Goal: Transaction & Acquisition: Purchase product/service

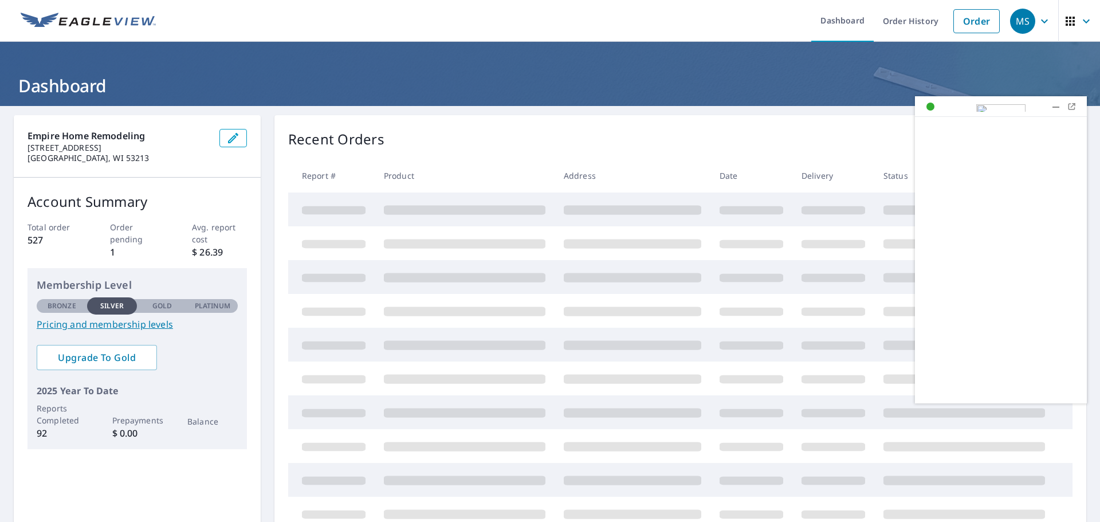
click at [1053, 105] on div at bounding box center [1055, 106] width 11 height 11
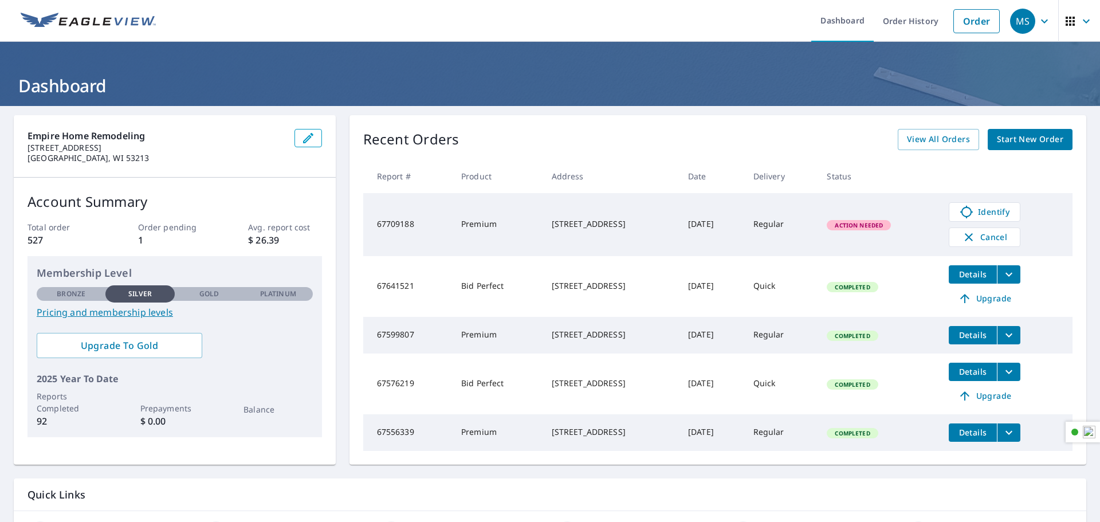
click at [1017, 139] on span "Start New Order" at bounding box center [1030, 139] width 66 height 14
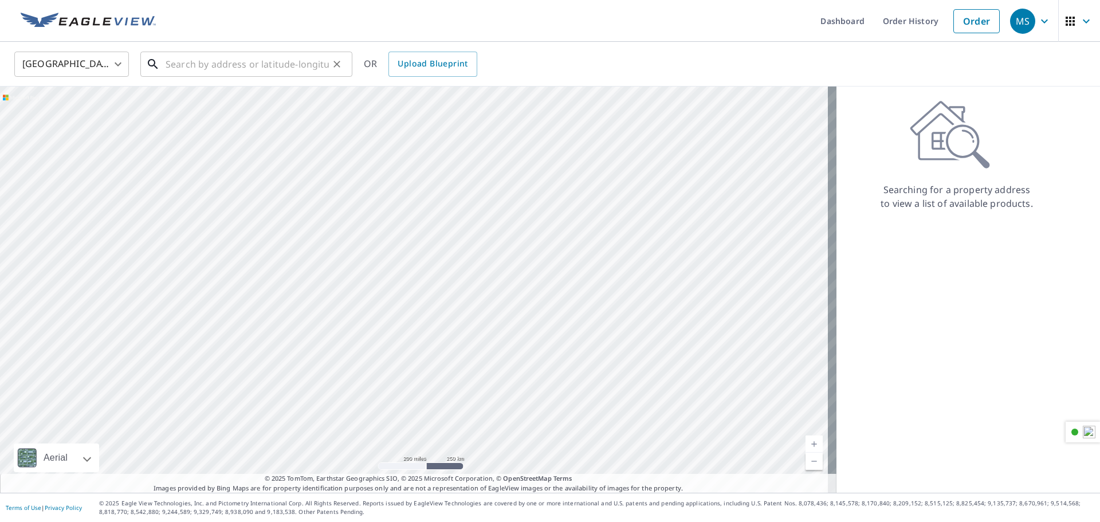
click at [279, 68] on input "text" at bounding box center [247, 64] width 163 height 32
paste input "S14W33755 [STREET_ADDRESS]"
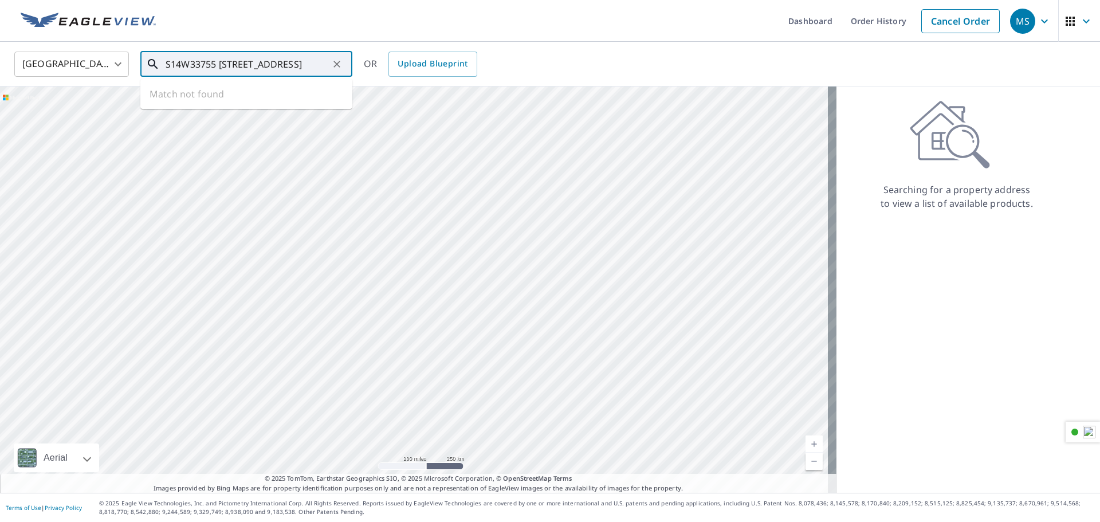
type input "S14W33755 [STREET_ADDRESS]"
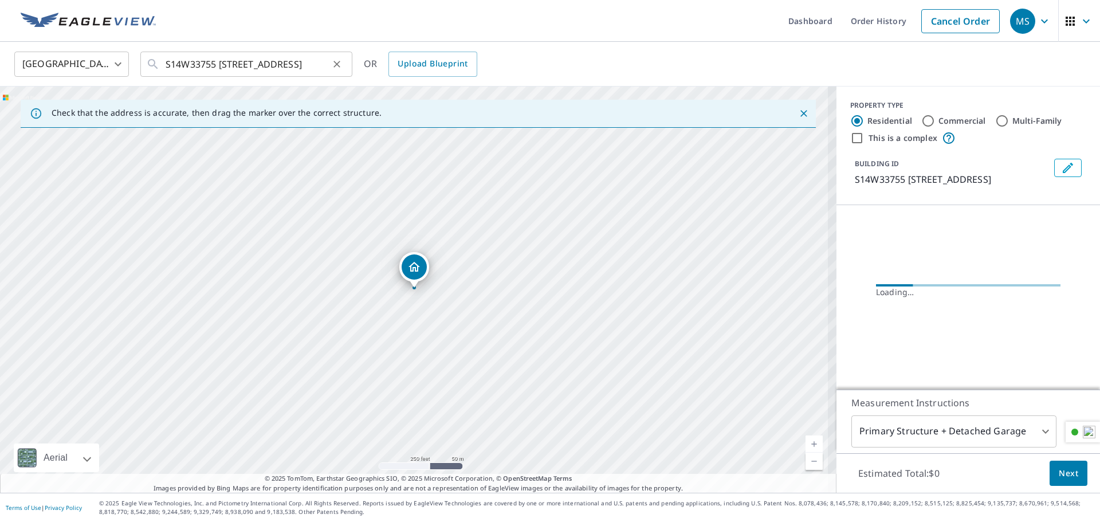
scroll to position [0, 0]
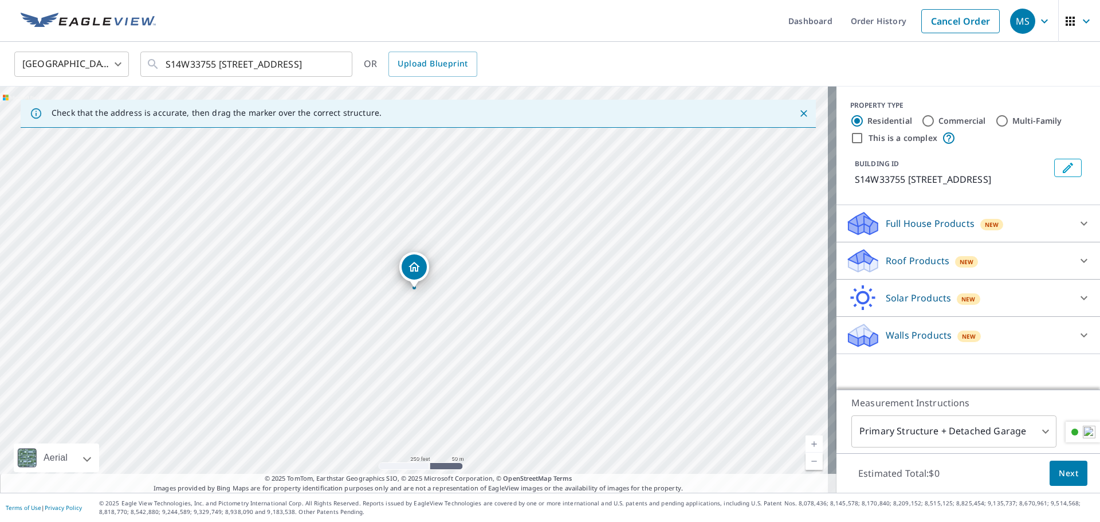
click at [1080, 267] on icon at bounding box center [1084, 261] width 14 height 14
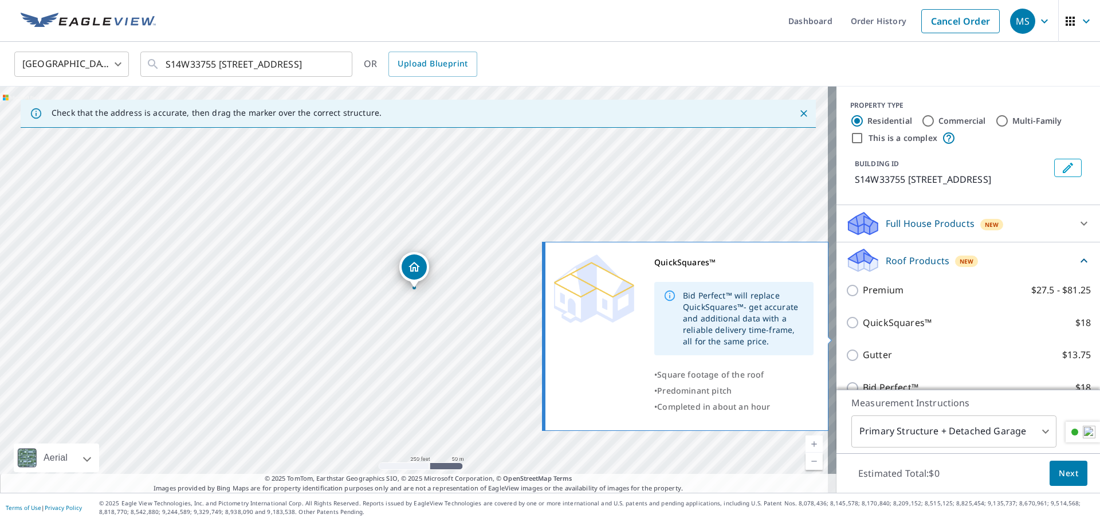
click at [850, 329] on input "QuickSquares™ $18" at bounding box center [853, 323] width 17 height 14
checkbox input "true"
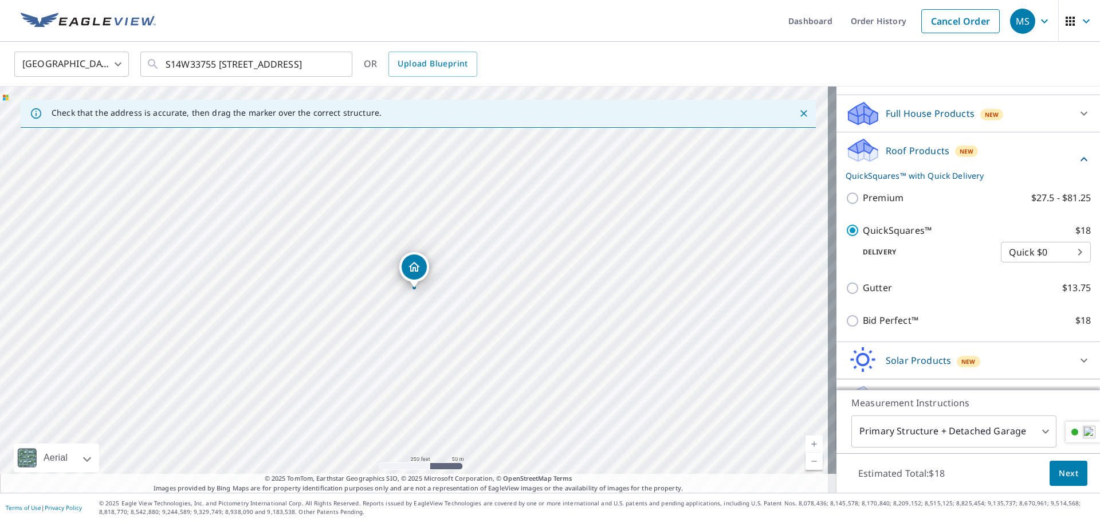
scroll to position [115, 0]
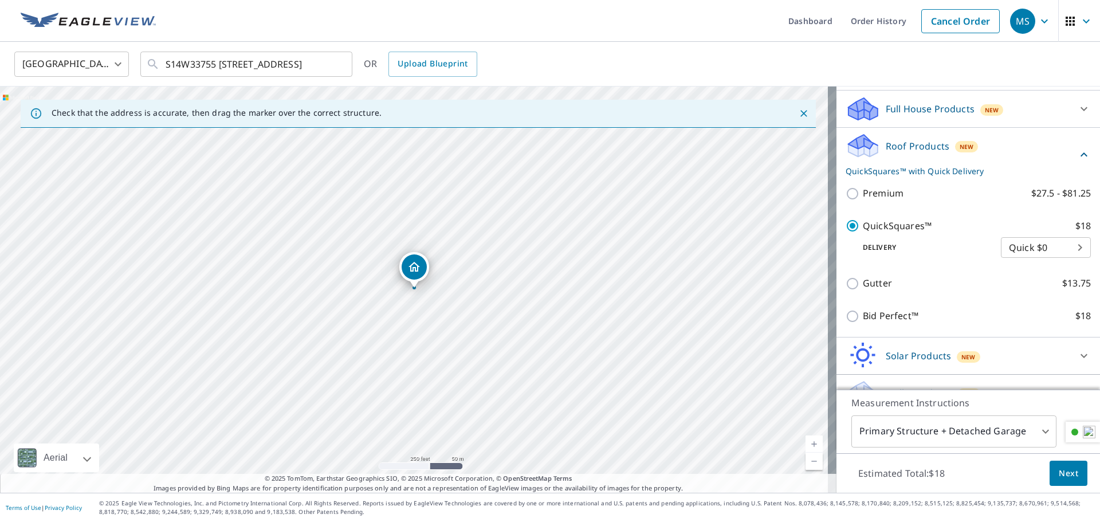
click at [1067, 468] on span "Next" at bounding box center [1067, 473] width 19 height 14
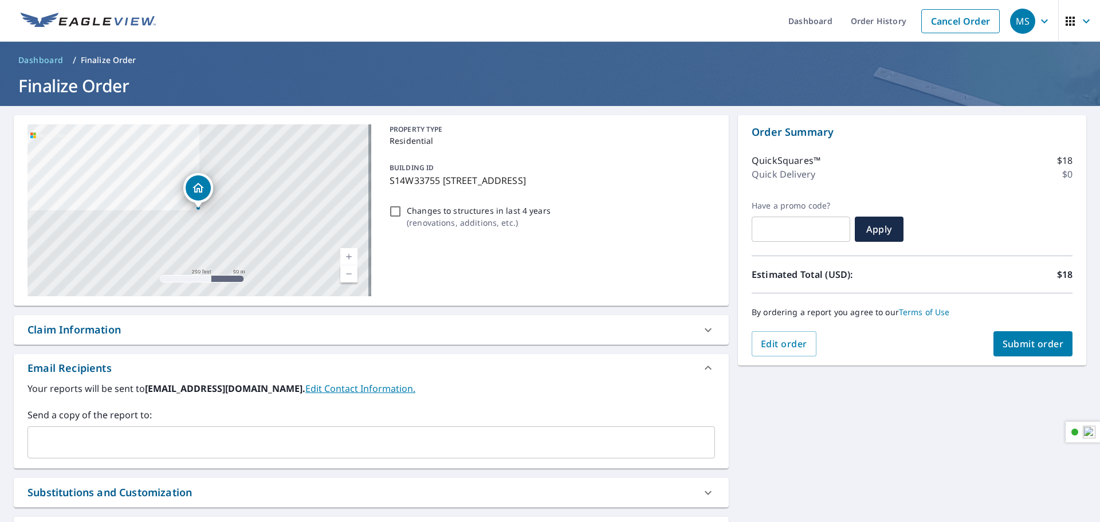
click at [104, 460] on div "Your reports will be sent to [EMAIL_ADDRESS][DOMAIN_NAME]. Edit Contact Informa…" at bounding box center [371, 424] width 715 height 86
click at [102, 458] on div "​" at bounding box center [370, 442] width 687 height 32
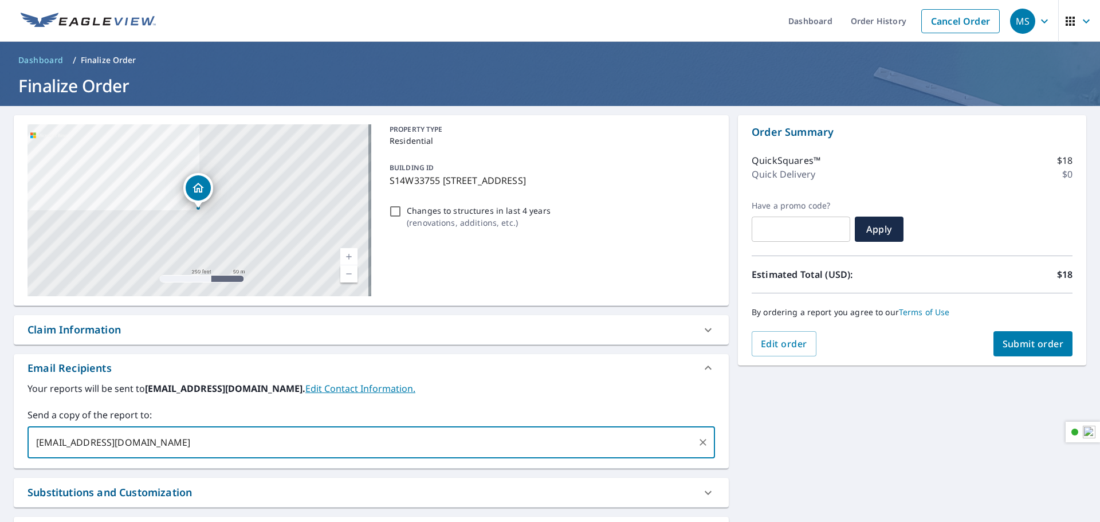
type input "[EMAIL_ADDRESS][DOMAIN_NAME]"
click at [1015, 344] on span "Submit order" at bounding box center [1032, 343] width 61 height 13
